Goal: Task Accomplishment & Management: Complete application form

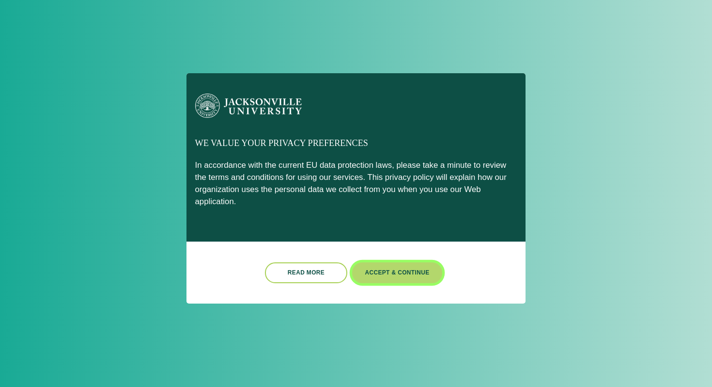
click at [381, 267] on button "Accept & Continue" at bounding box center [397, 272] width 90 height 21
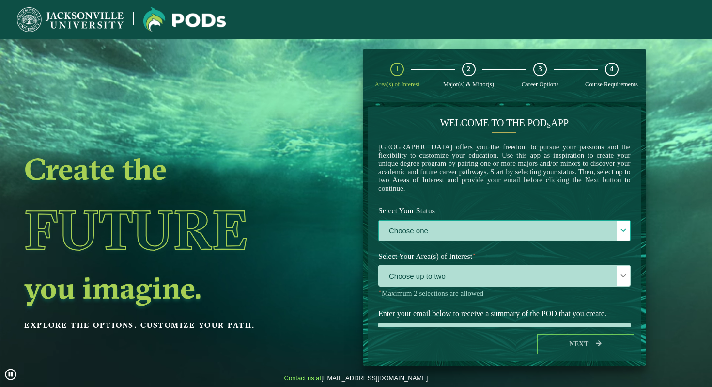
click at [440, 236] on label "Choose one" at bounding box center [505, 231] width 252 height 21
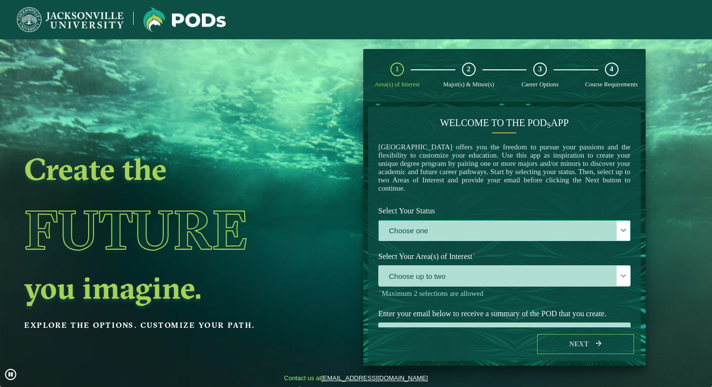
scroll to position [5, 40]
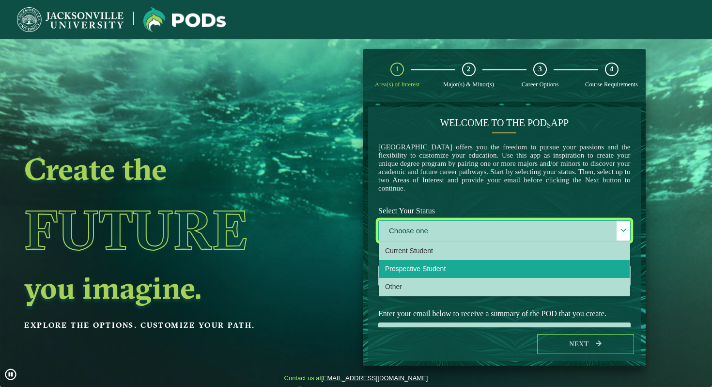
click at [437, 278] on li "Prospective Student" at bounding box center [505, 269] width 251 height 18
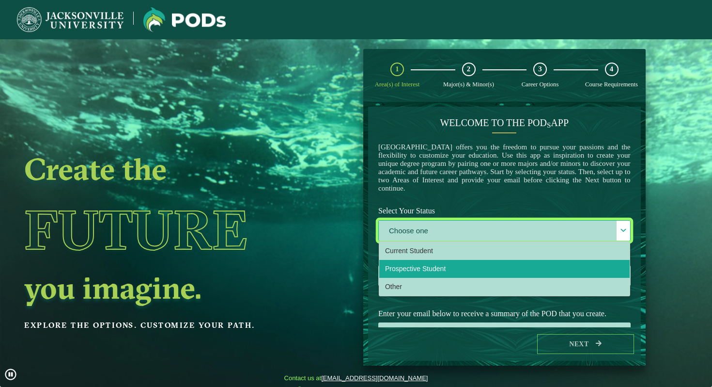
select select "[object Object]"
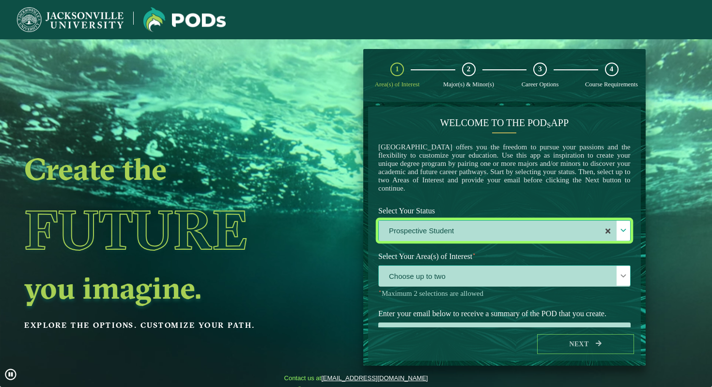
click at [442, 274] on span "Choose up to two" at bounding box center [505, 276] width 252 height 21
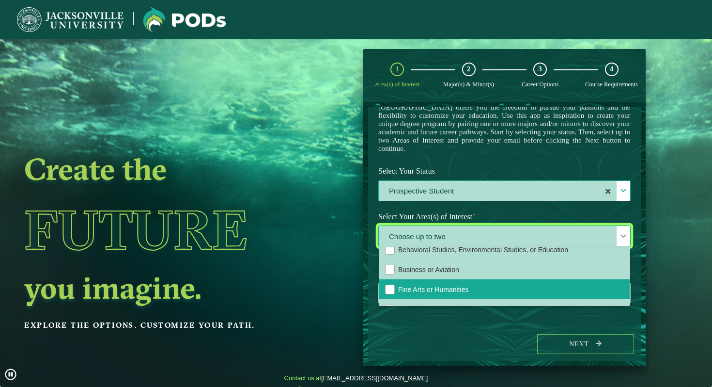
scroll to position [29, 0]
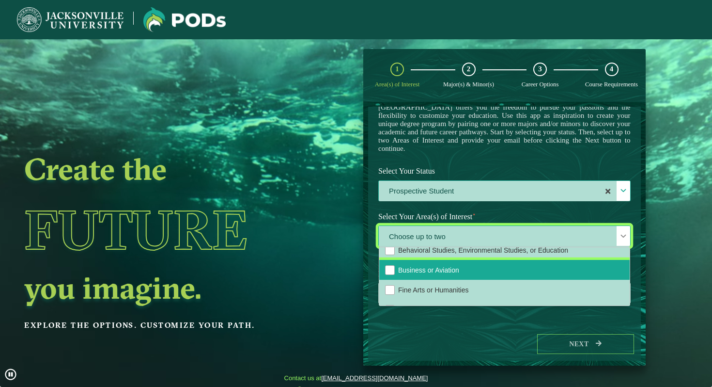
click at [456, 272] on span "Business or Aviation" at bounding box center [428, 270] width 61 height 8
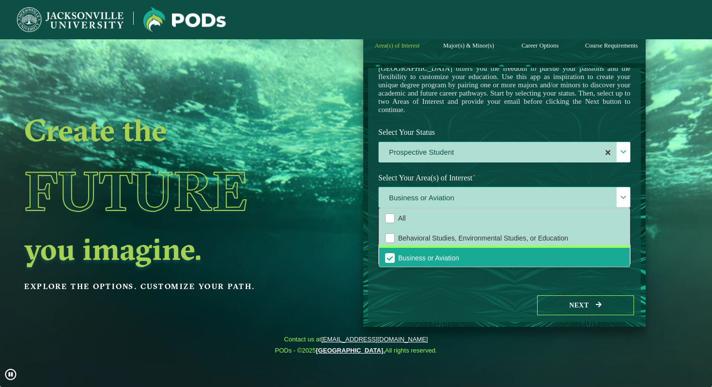
scroll to position [0, 0]
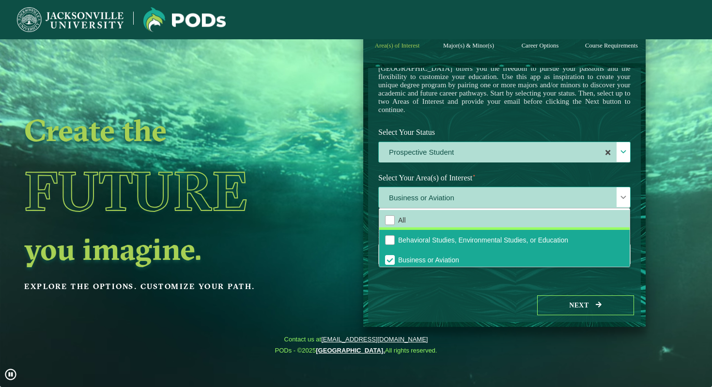
click at [457, 238] on span "Behavioral Studies, Environmental Studies, or Education" at bounding box center [483, 240] width 170 height 8
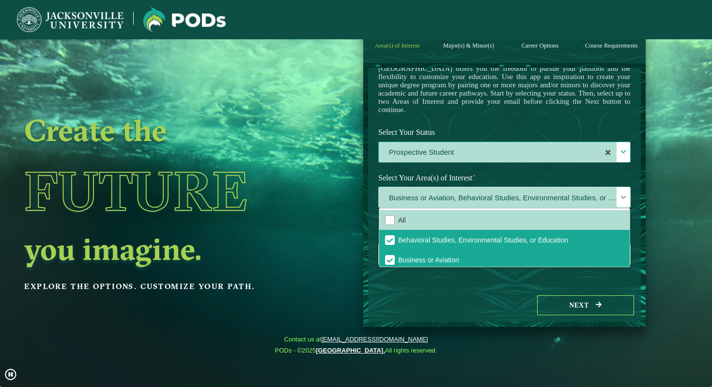
click at [433, 300] on div "Next" at bounding box center [504, 304] width 273 height 33
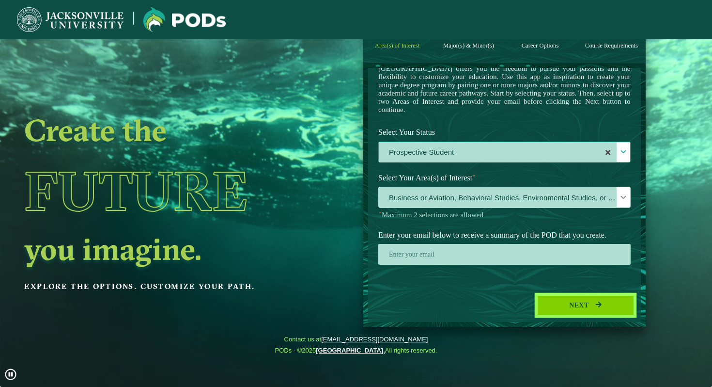
click at [547, 311] on button "Next" at bounding box center [586, 305] width 97 height 20
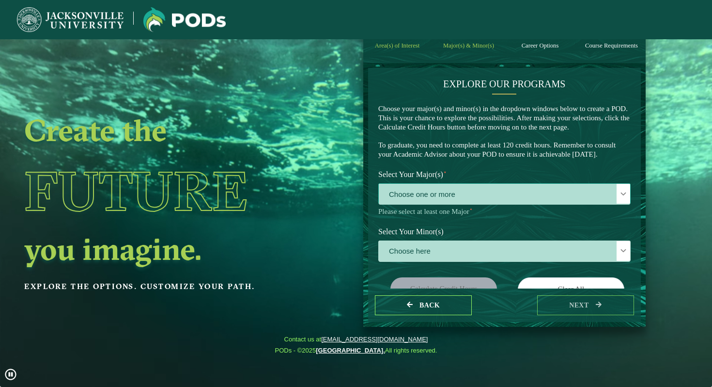
scroll to position [45, 0]
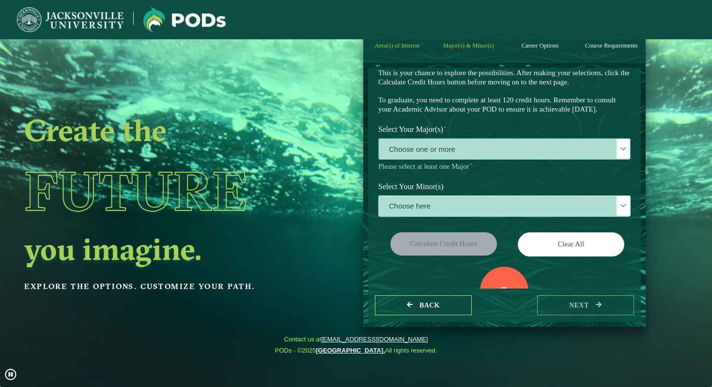
click at [478, 159] on span "Choose one or more" at bounding box center [505, 149] width 252 height 21
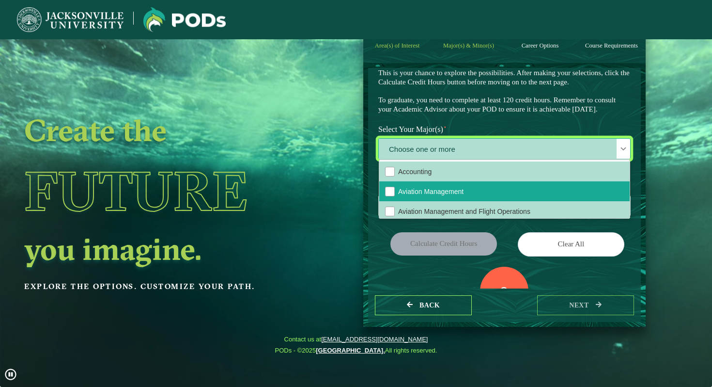
scroll to position [11, 0]
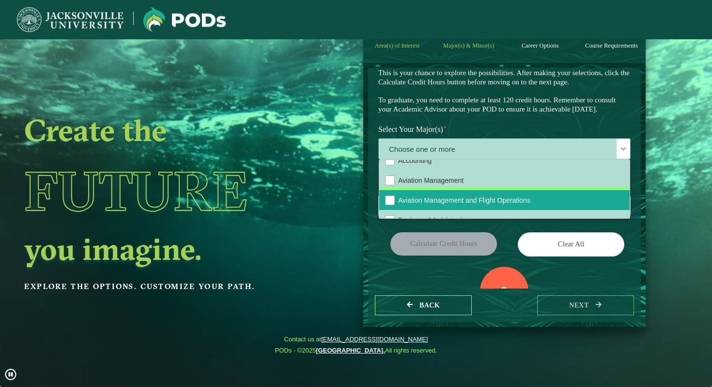
click at [467, 204] on span "Aviation Management and Flight Operations" at bounding box center [464, 200] width 132 height 8
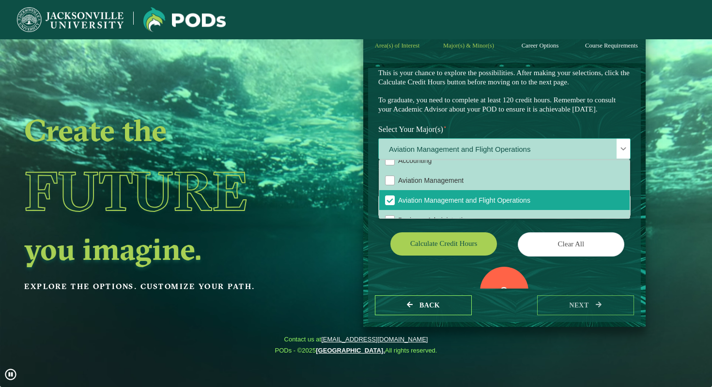
click at [464, 159] on span "Aviation Management and Flight Operations" at bounding box center [505, 149] width 252 height 21
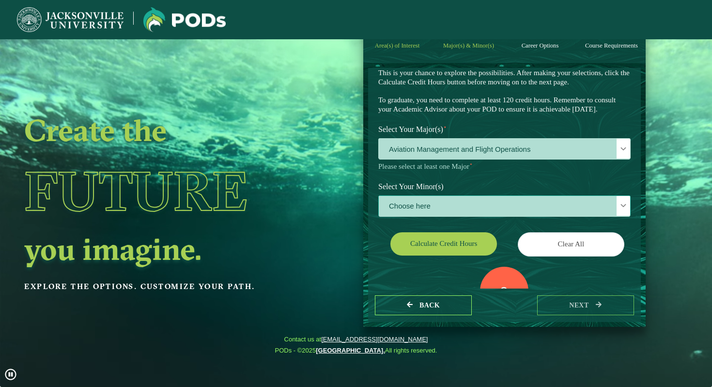
click at [442, 217] on span "Choose here" at bounding box center [505, 206] width 252 height 21
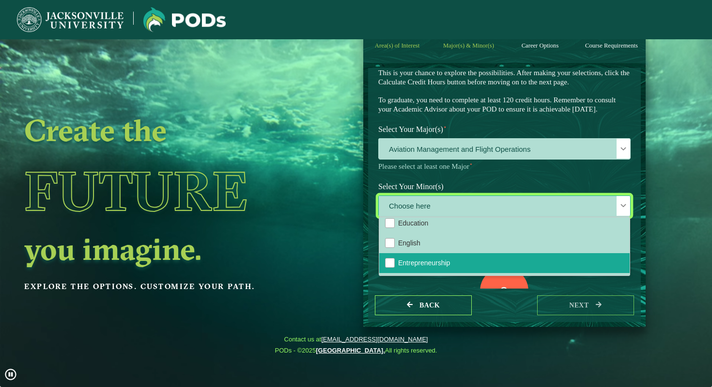
scroll to position [372, 0]
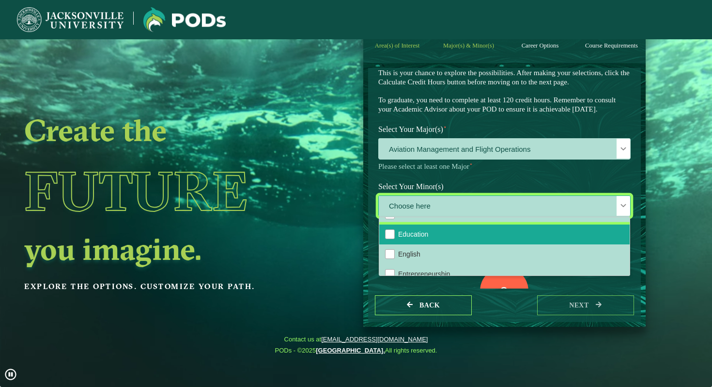
click at [430, 244] on li "Education" at bounding box center [505, 234] width 251 height 20
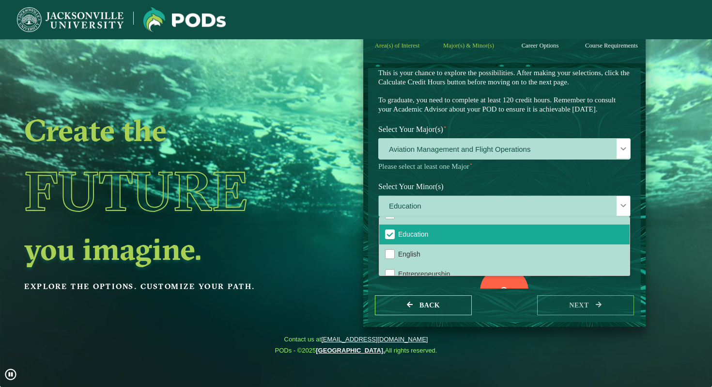
click at [620, 209] on span at bounding box center [623, 205] width 7 height 7
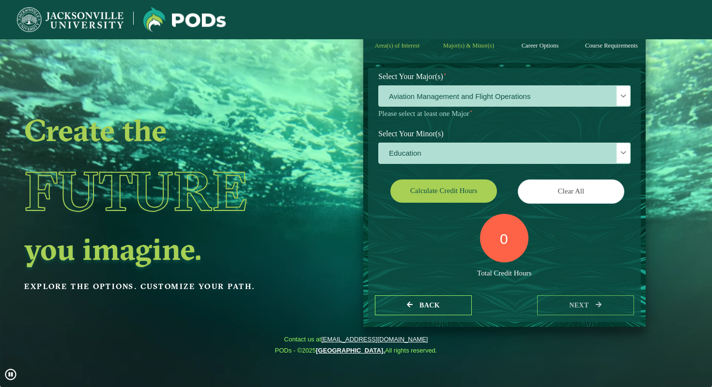
scroll to position [94, 0]
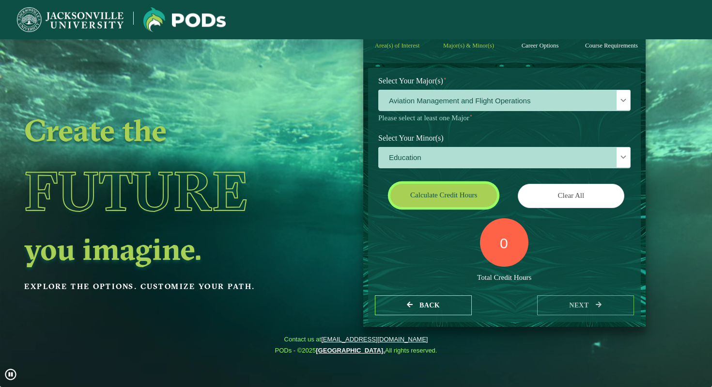
click at [460, 206] on button "Calculate credit hours" at bounding box center [444, 195] width 107 height 23
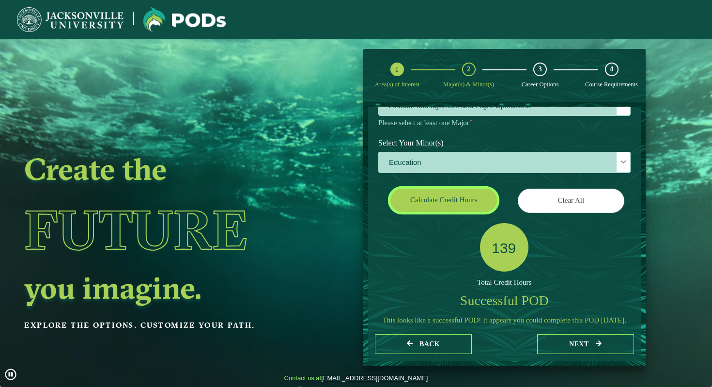
scroll to position [125, 0]
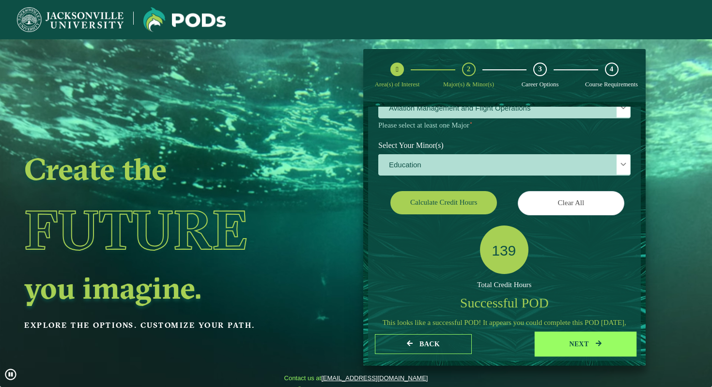
click at [554, 340] on button "next" at bounding box center [586, 344] width 97 height 20
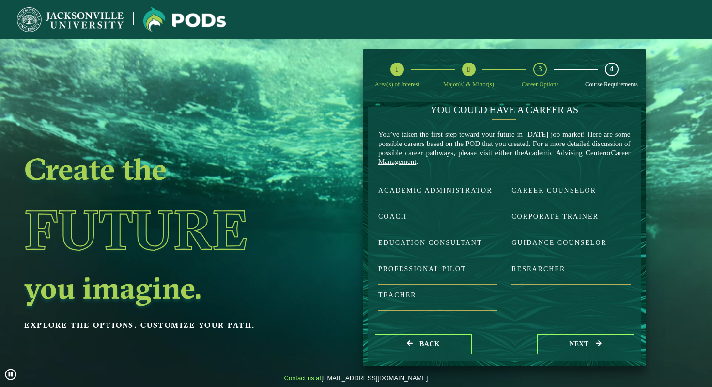
scroll to position [0, 0]
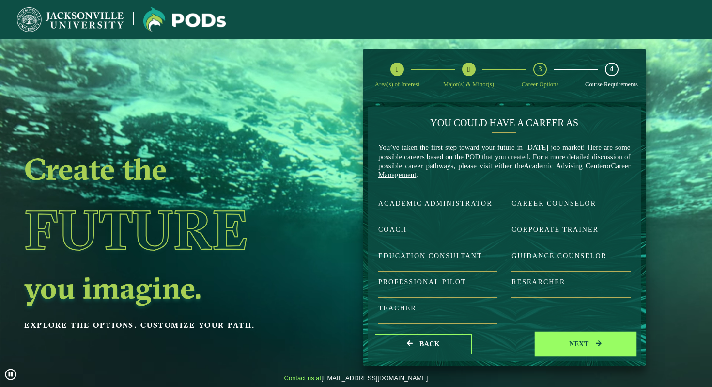
click at [563, 343] on button "next" at bounding box center [586, 344] width 97 height 20
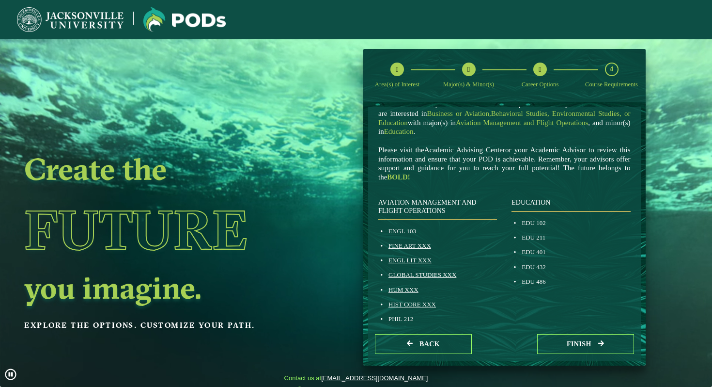
scroll to position [42, 0]
